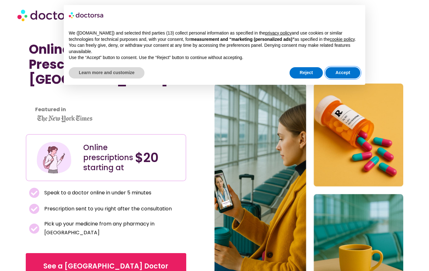
click at [353, 77] on button "Accept" at bounding box center [342, 72] width 35 height 11
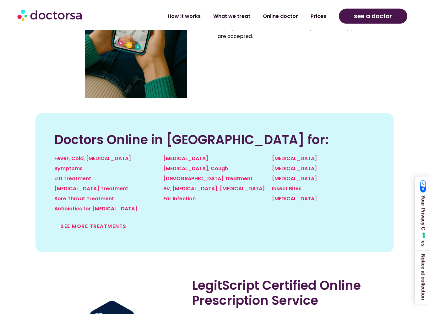
scroll to position [628, 0]
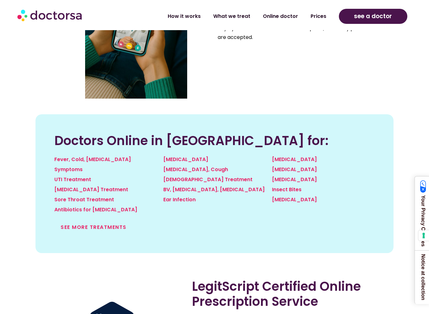
click at [107, 224] on link "See more treatments" at bounding box center [94, 227] width 66 height 7
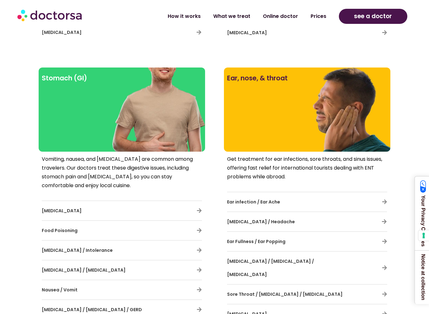
scroll to position [695, 0]
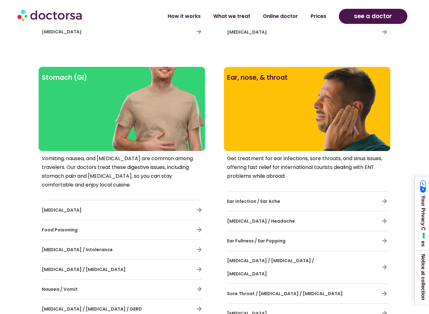
click at [234, 13] on link "What we treat" at bounding box center [232, 16] width 50 height 14
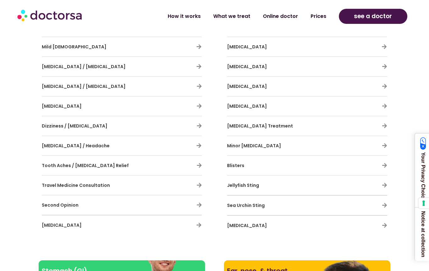
scroll to position [531, 0]
click at [199, 166] on icon at bounding box center [199, 165] width 5 height 5
click at [197, 164] on icon at bounding box center [199, 165] width 5 height 5
click at [101, 168] on span "Tooth Aches / Dental Pain Relief" at bounding box center [85, 166] width 87 height 6
click at [200, 167] on icon at bounding box center [199, 165] width 5 height 5
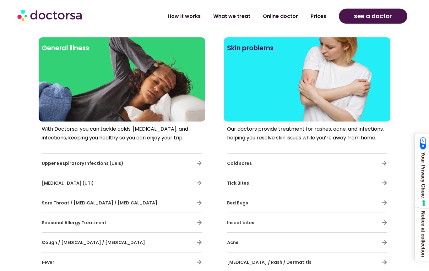
scroll to position [254, 0]
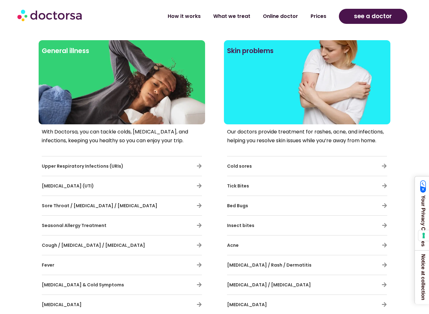
click at [130, 93] on div at bounding box center [122, 93] width 160 height 57
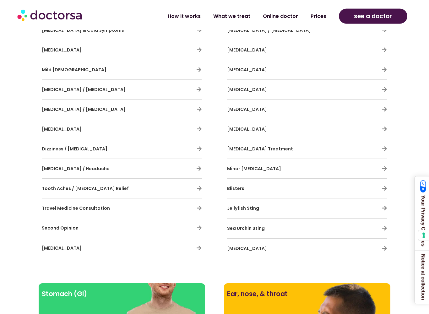
scroll to position [476, 0]
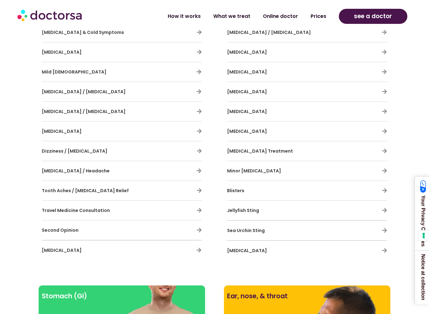
click at [197, 189] on icon at bounding box center [199, 190] width 5 height 5
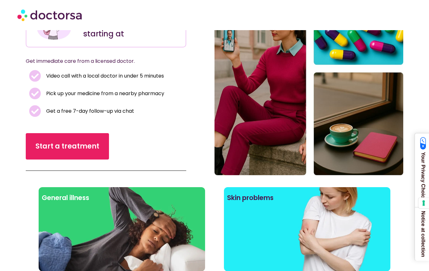
scroll to position [0, 0]
